Goal: Information Seeking & Learning: Learn about a topic

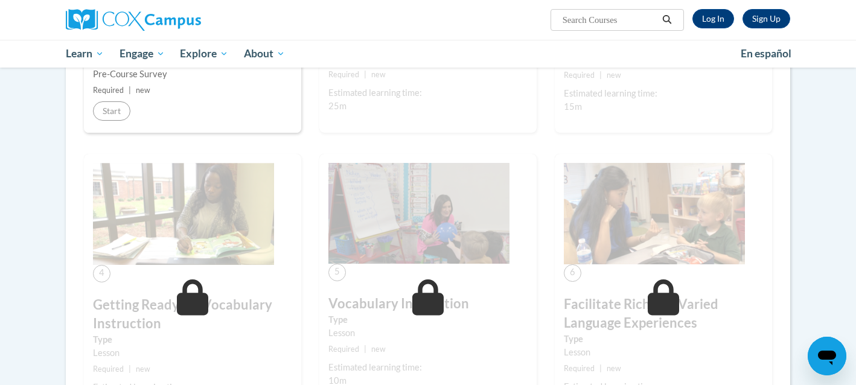
scroll to position [415, 0]
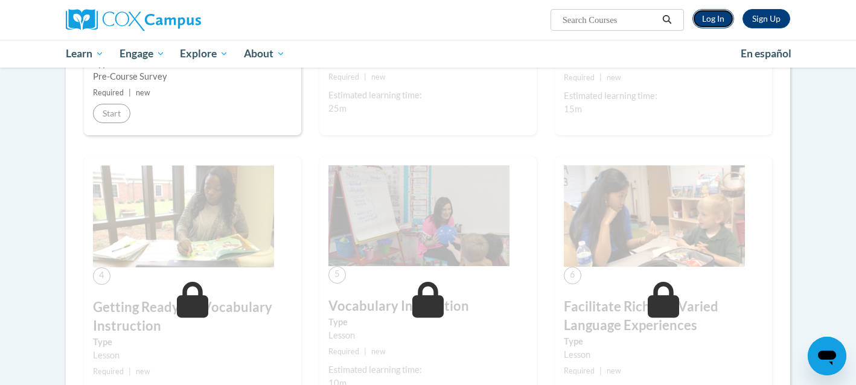
click at [711, 19] on link "Log In" at bounding box center [713, 18] width 42 height 19
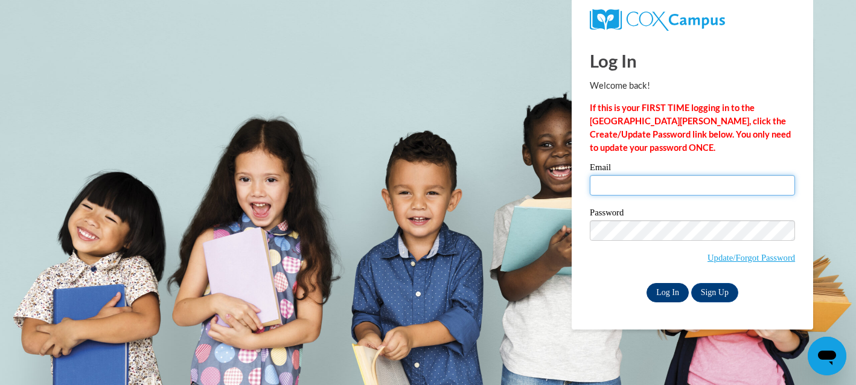
type input "momofsela@gmail.com"
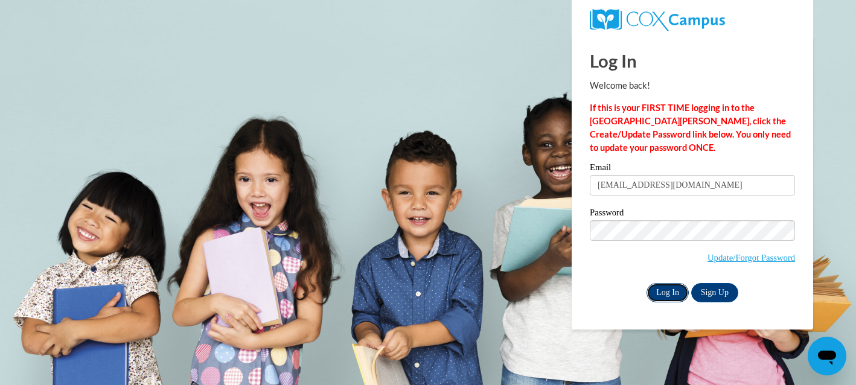
click at [666, 294] on input "Log In" at bounding box center [667, 292] width 42 height 19
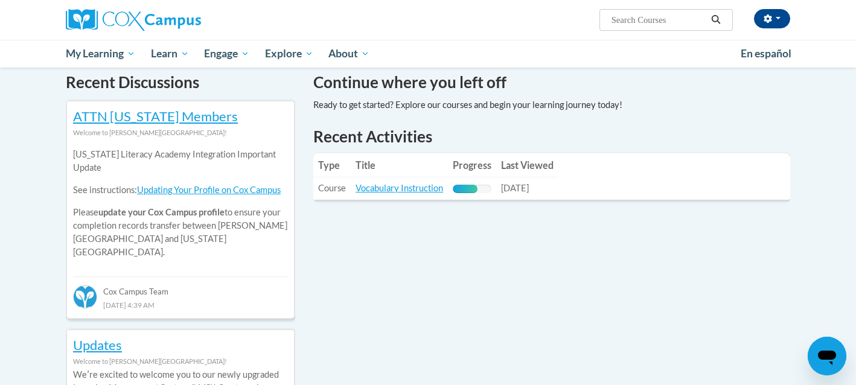
scroll to position [380, 0]
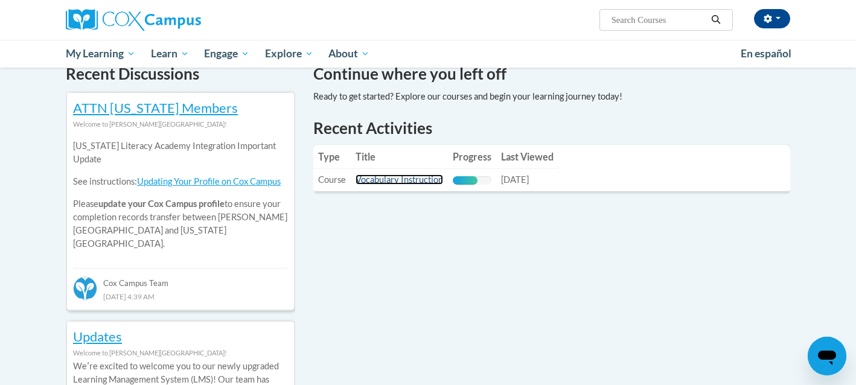
click at [420, 181] on link "Vocabulary Instruction" at bounding box center [400, 179] width 88 height 10
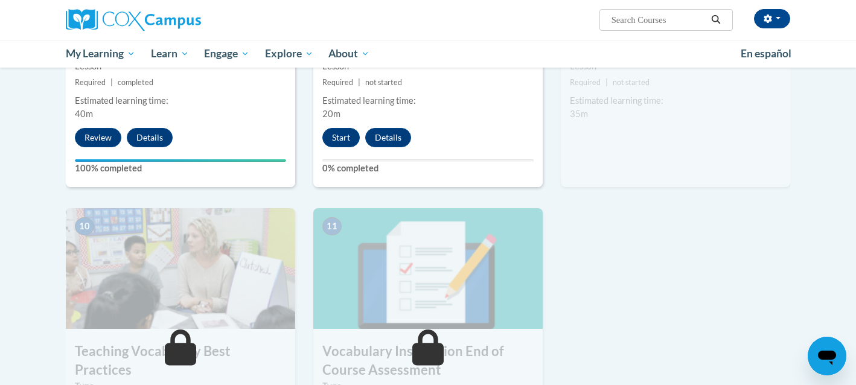
scroll to position [1097, 0]
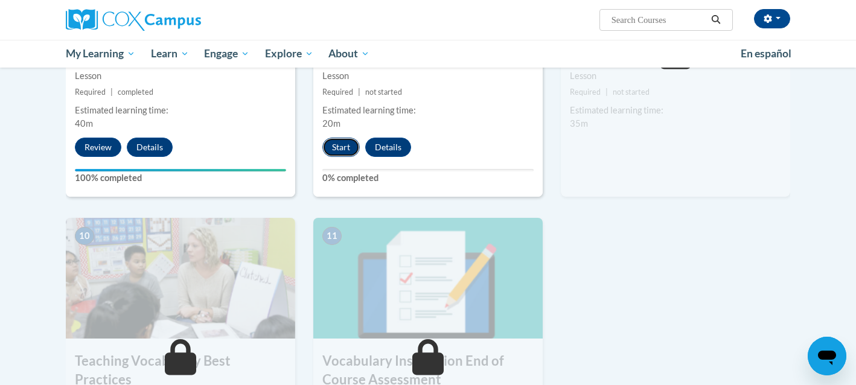
click at [338, 145] on button "Start" at bounding box center [340, 147] width 37 height 19
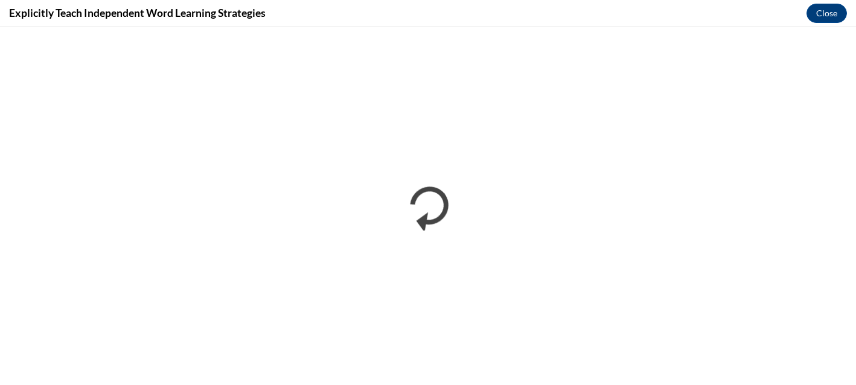
scroll to position [0, 0]
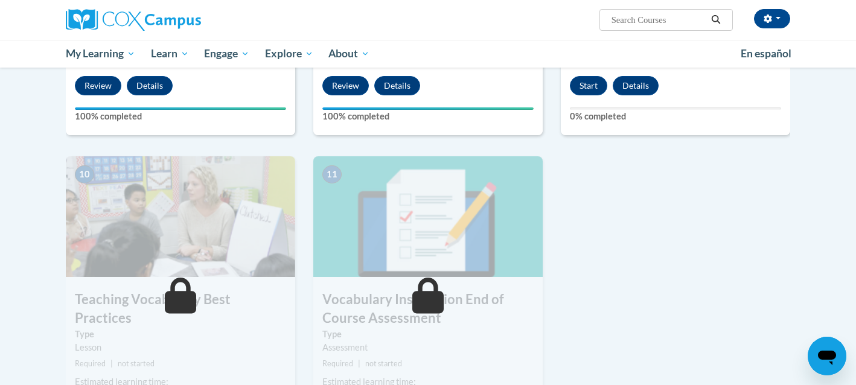
scroll to position [1033, 0]
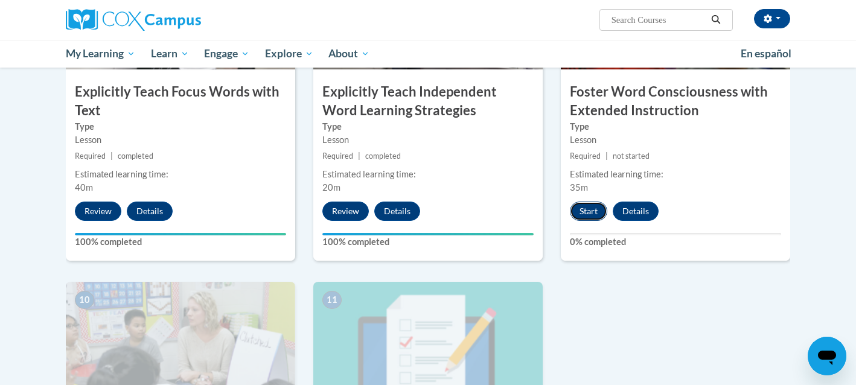
click at [597, 214] on button "Start" at bounding box center [588, 211] width 37 height 19
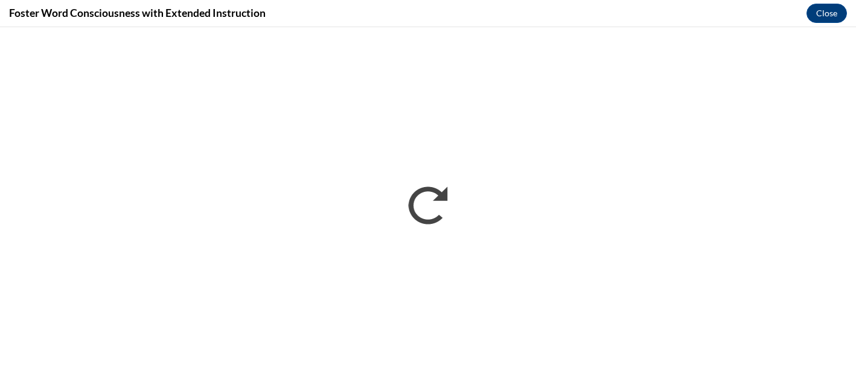
scroll to position [0, 0]
